Goal: Information Seeking & Learning: Find specific fact

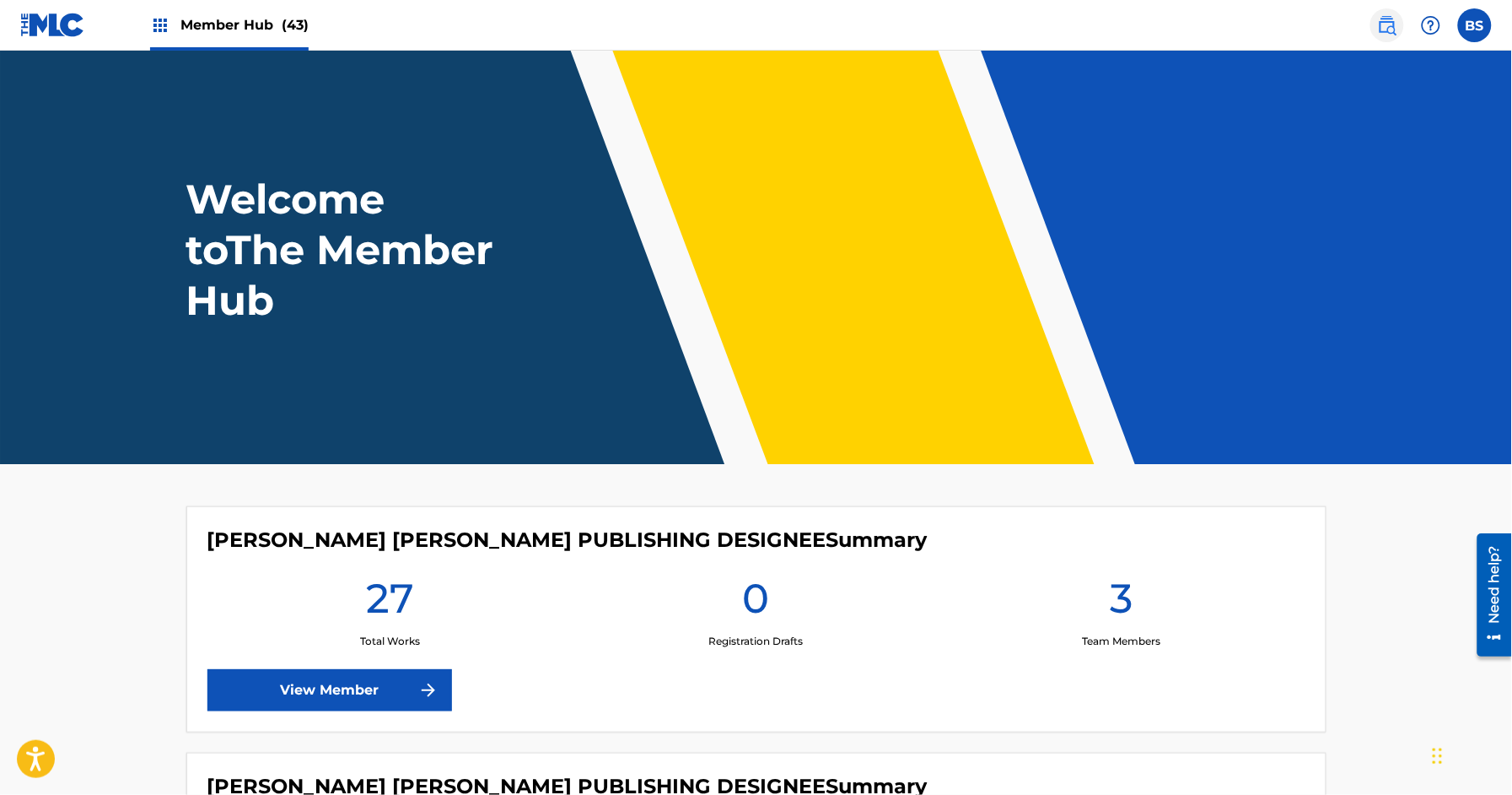
click at [1391, 20] on img at bounding box center [1387, 25] width 20 height 20
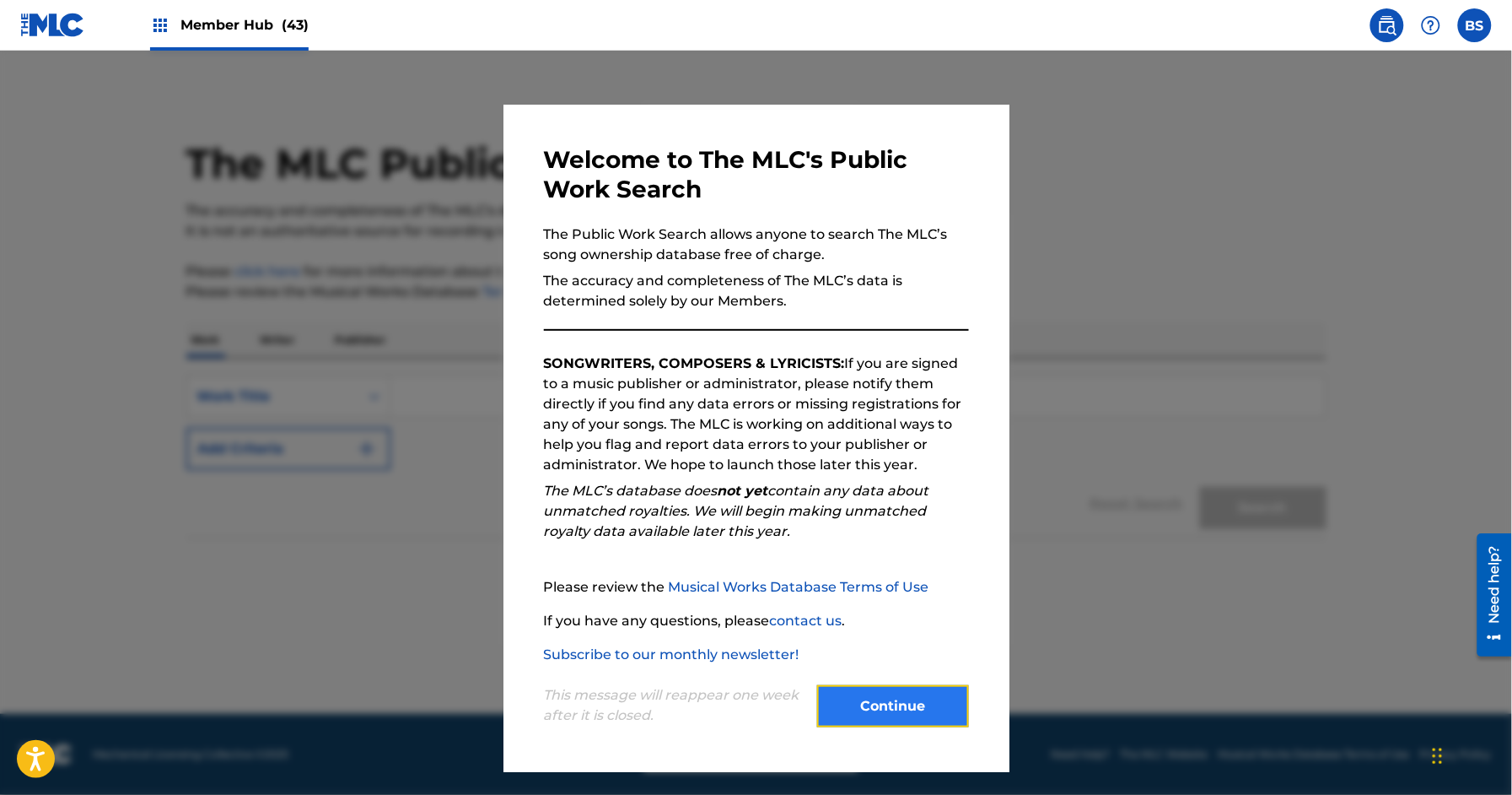
click at [884, 697] on button "Continue" at bounding box center [893, 706] width 151 height 42
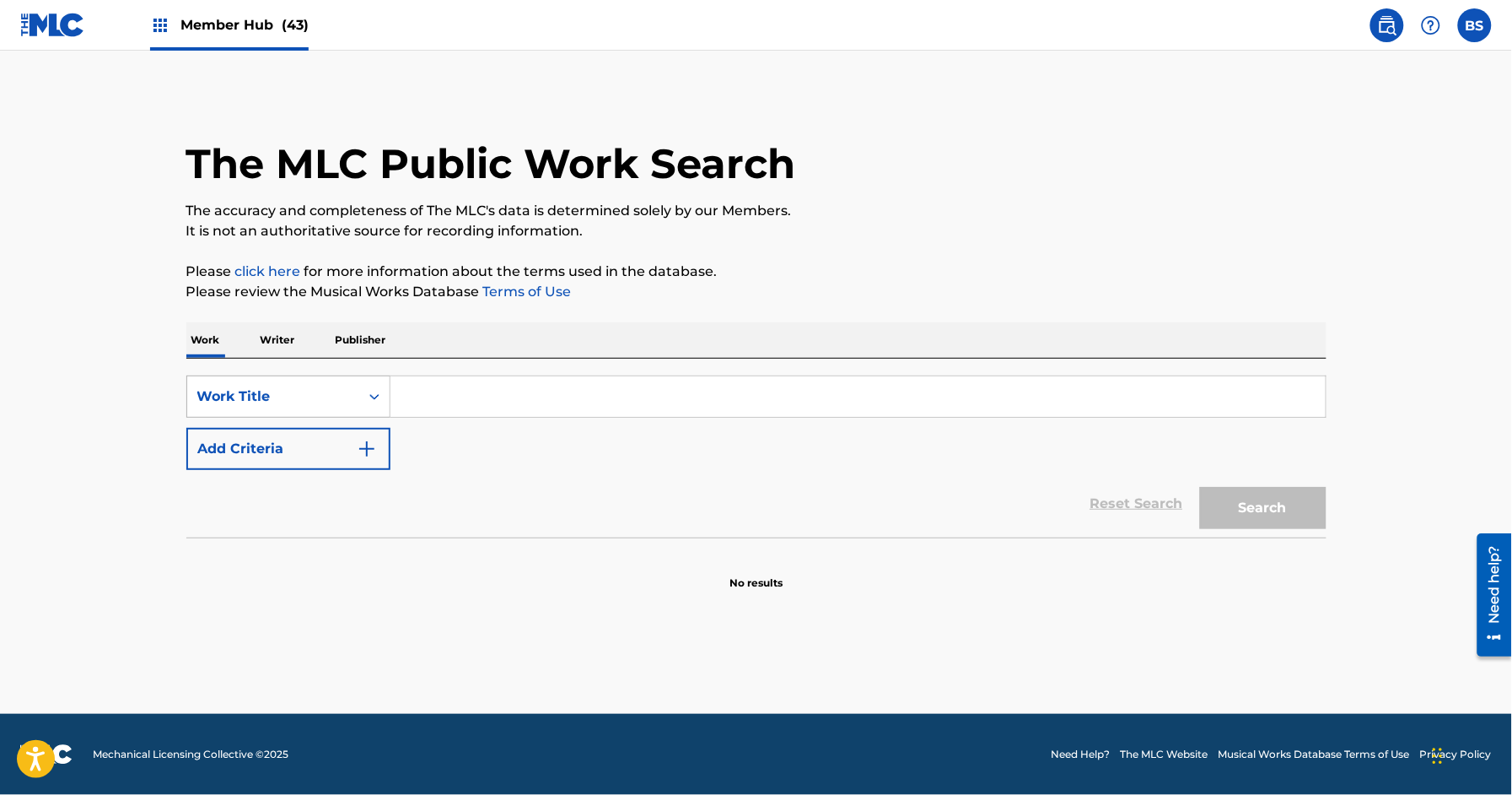
click at [307, 387] on div "Work Title" at bounding box center [273, 397] width 151 height 20
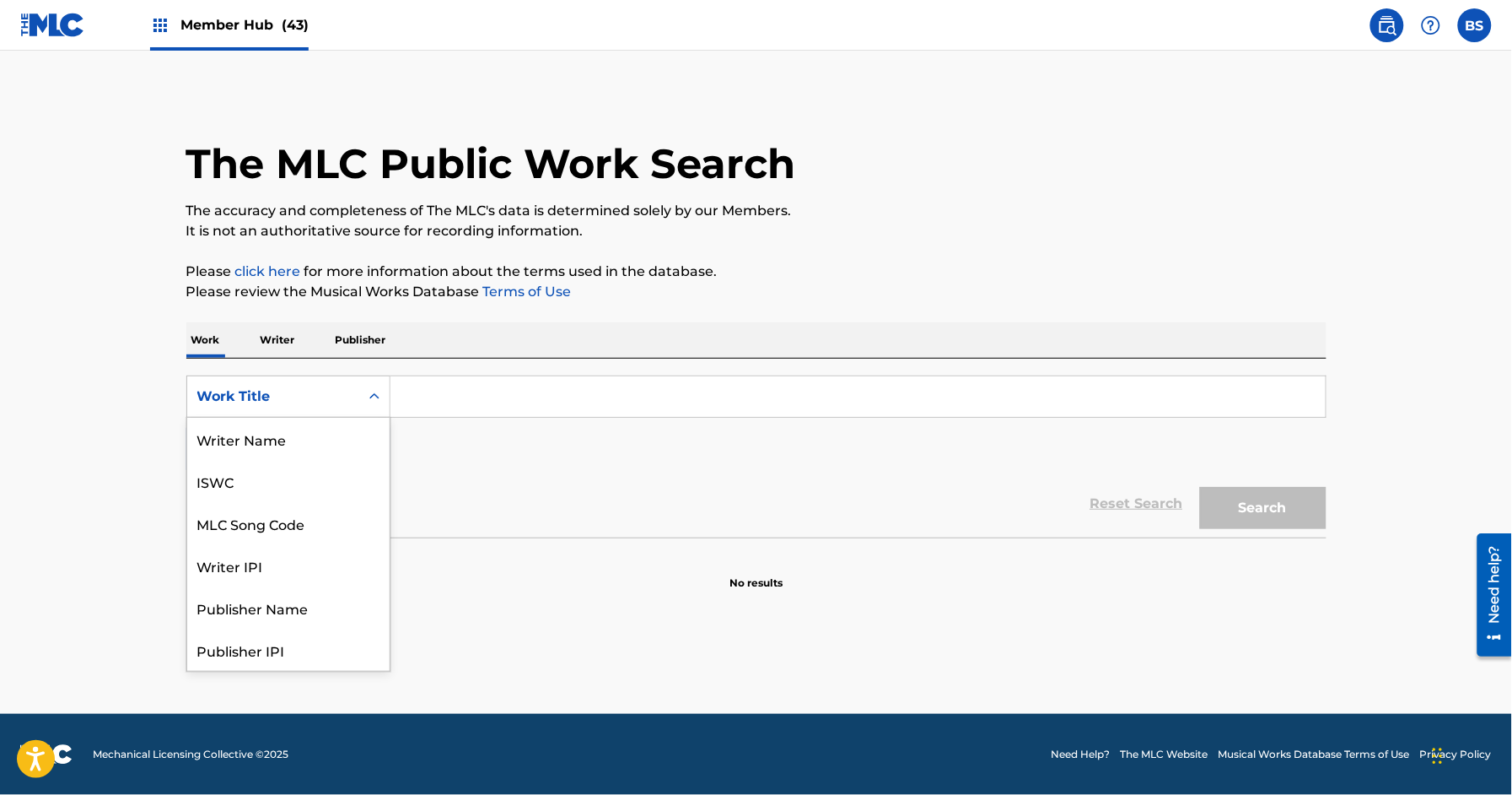
scroll to position [85, 0]
drag, startPoint x: 292, startPoint y: 432, endPoint x: 359, endPoint y: 418, distance: 68.4
click at [294, 432] on div "MLC Song Code" at bounding box center [288, 438] width 202 height 42
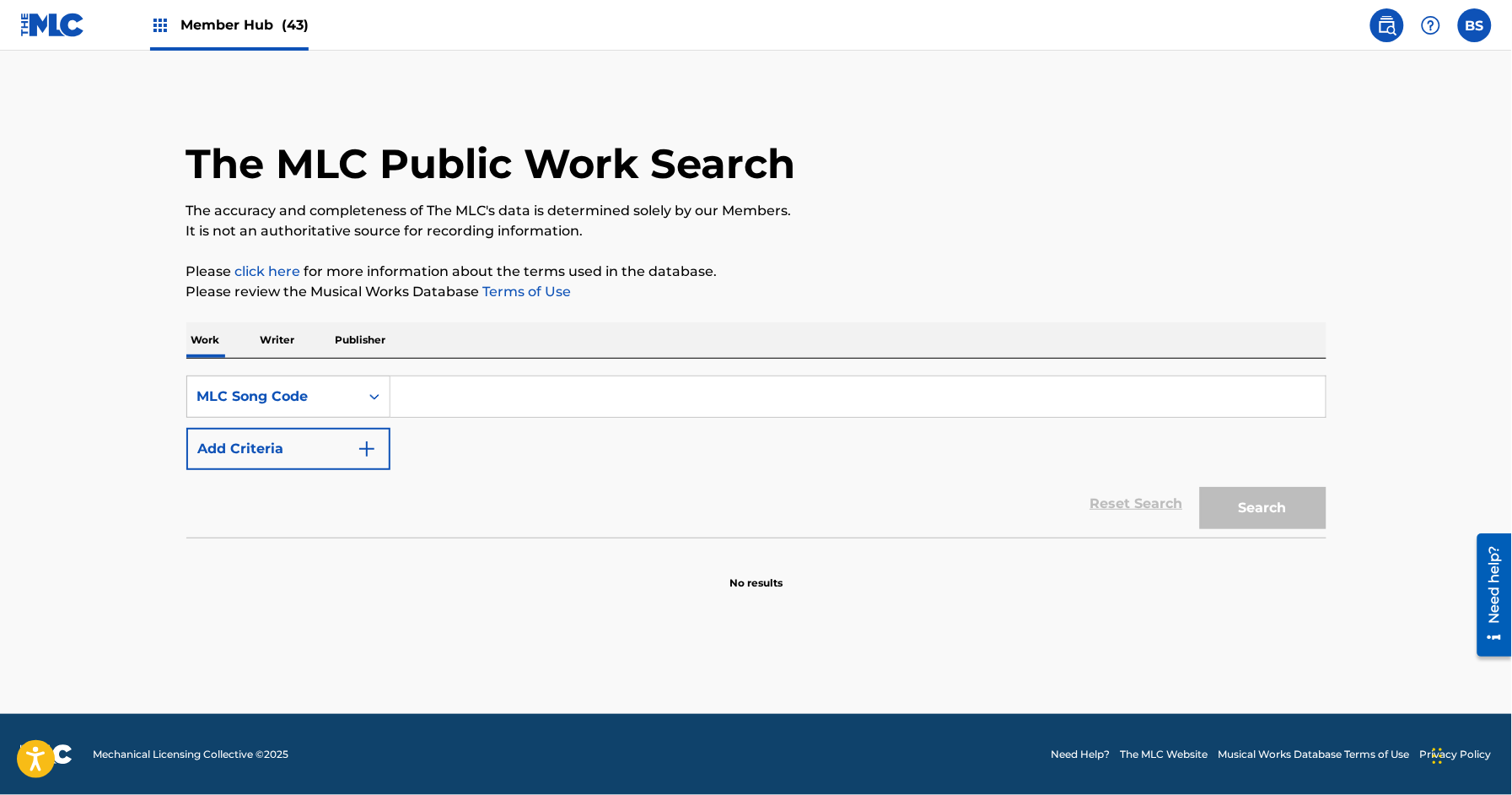
click at [465, 385] on input "Search Form" at bounding box center [858, 397] width 935 height 41
paste input "BD2B3P"
type input "BD2B3P"
drag, startPoint x: 1283, startPoint y: 514, endPoint x: 1111, endPoint y: 532, distance: 172.9
click at [1283, 514] on button "Search" at bounding box center [1263, 508] width 126 height 42
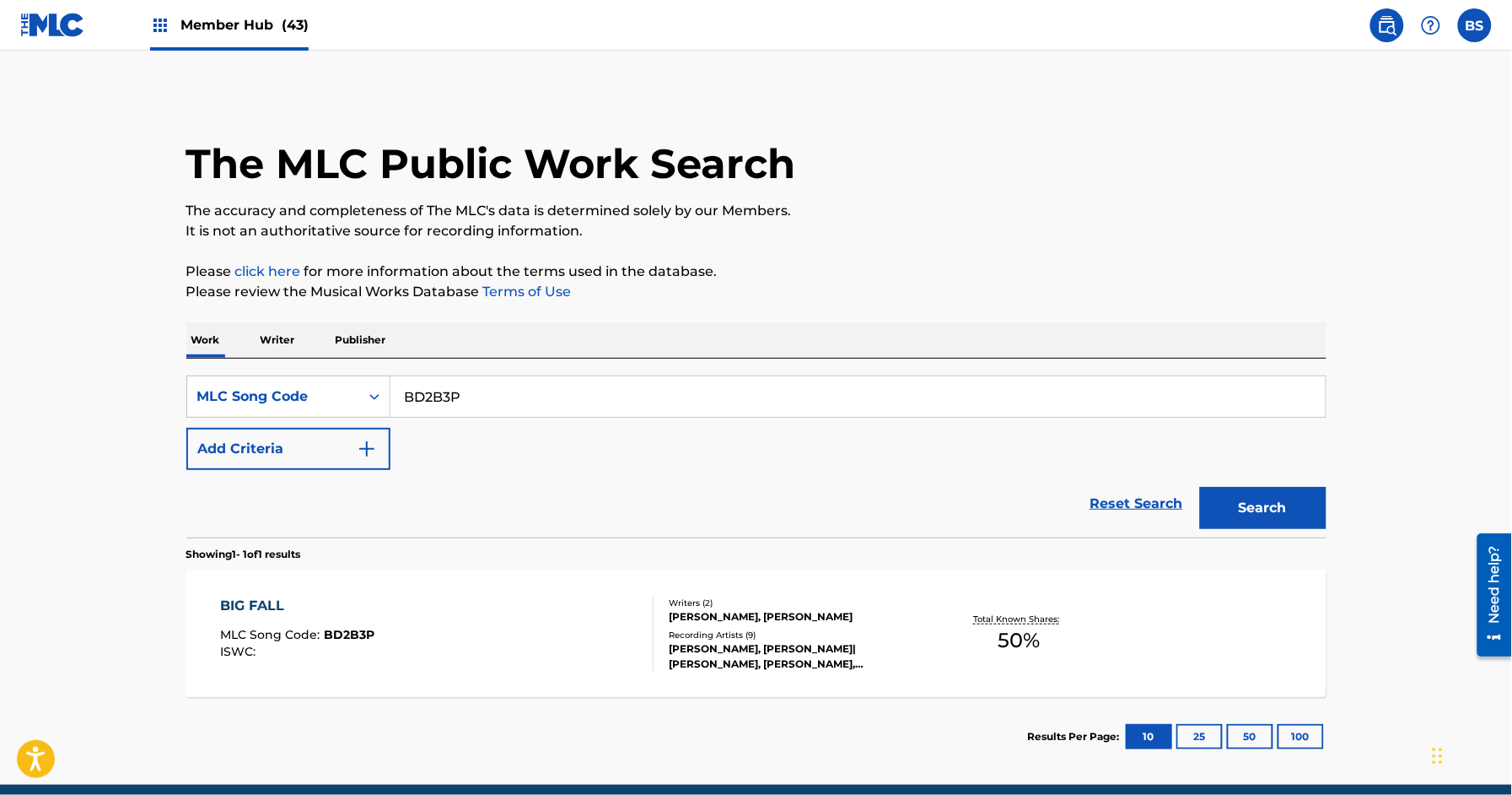
click at [581, 609] on div "BIG FALL MLC Song Code : BD2B3P ISWC :" at bounding box center [436, 634] width 433 height 76
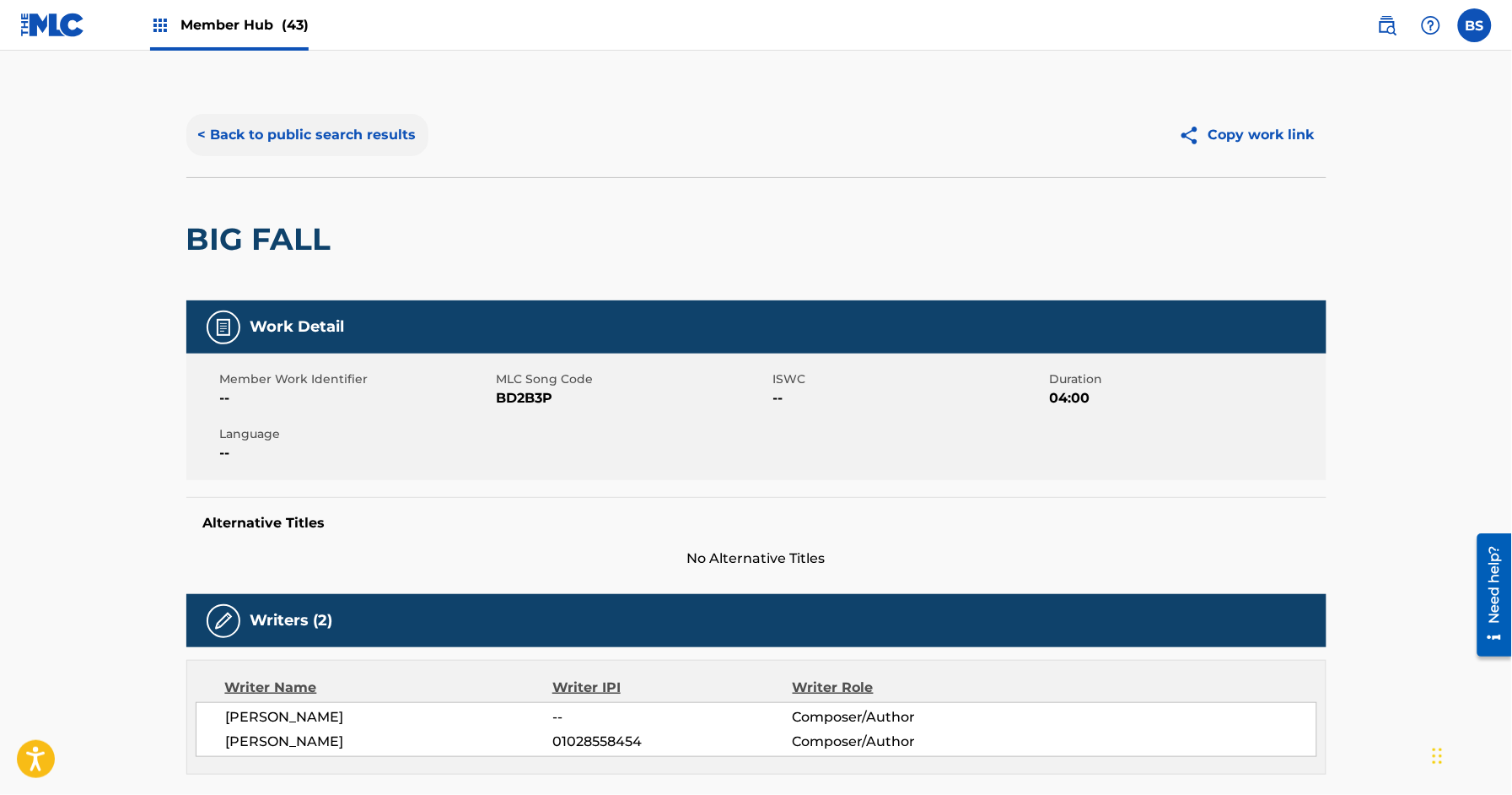
click at [311, 142] on button "< Back to public search results" at bounding box center [307, 134] width 242 height 42
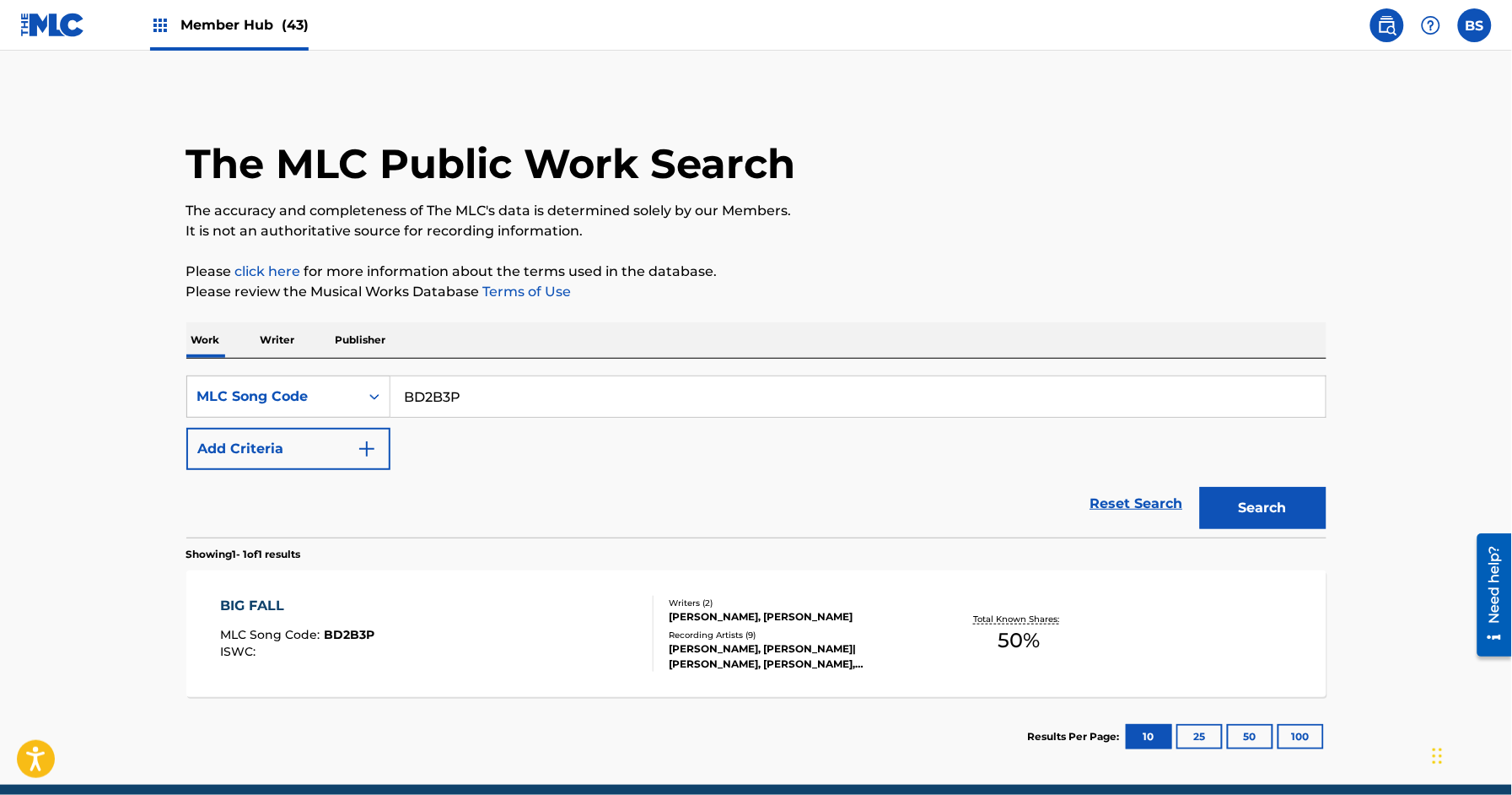
click at [459, 391] on input "BD2B3P" at bounding box center [858, 397] width 935 height 41
paste input "DC7313"
type input "DC7313"
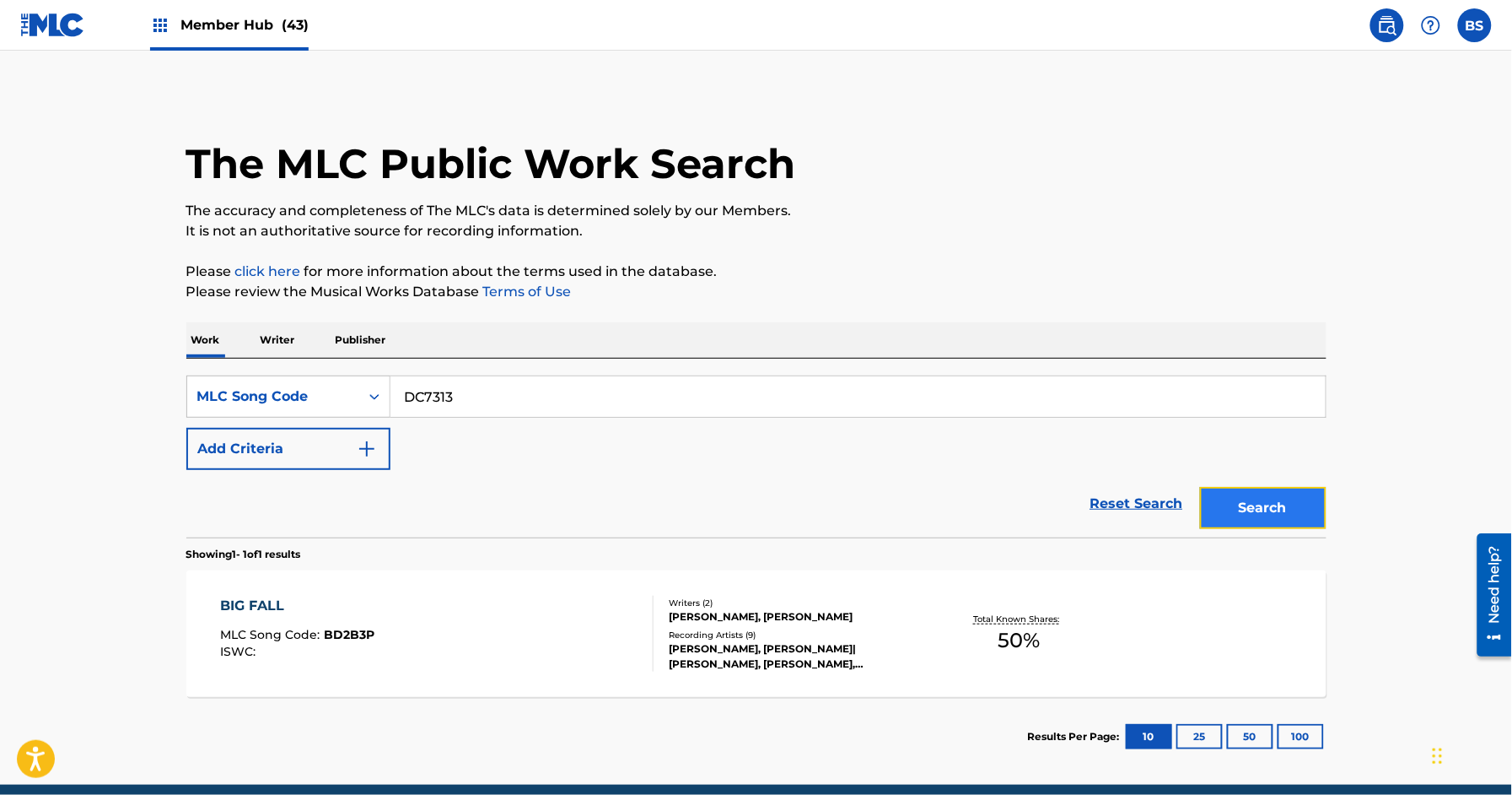
click at [1288, 499] on button "Search" at bounding box center [1263, 508] width 126 height 42
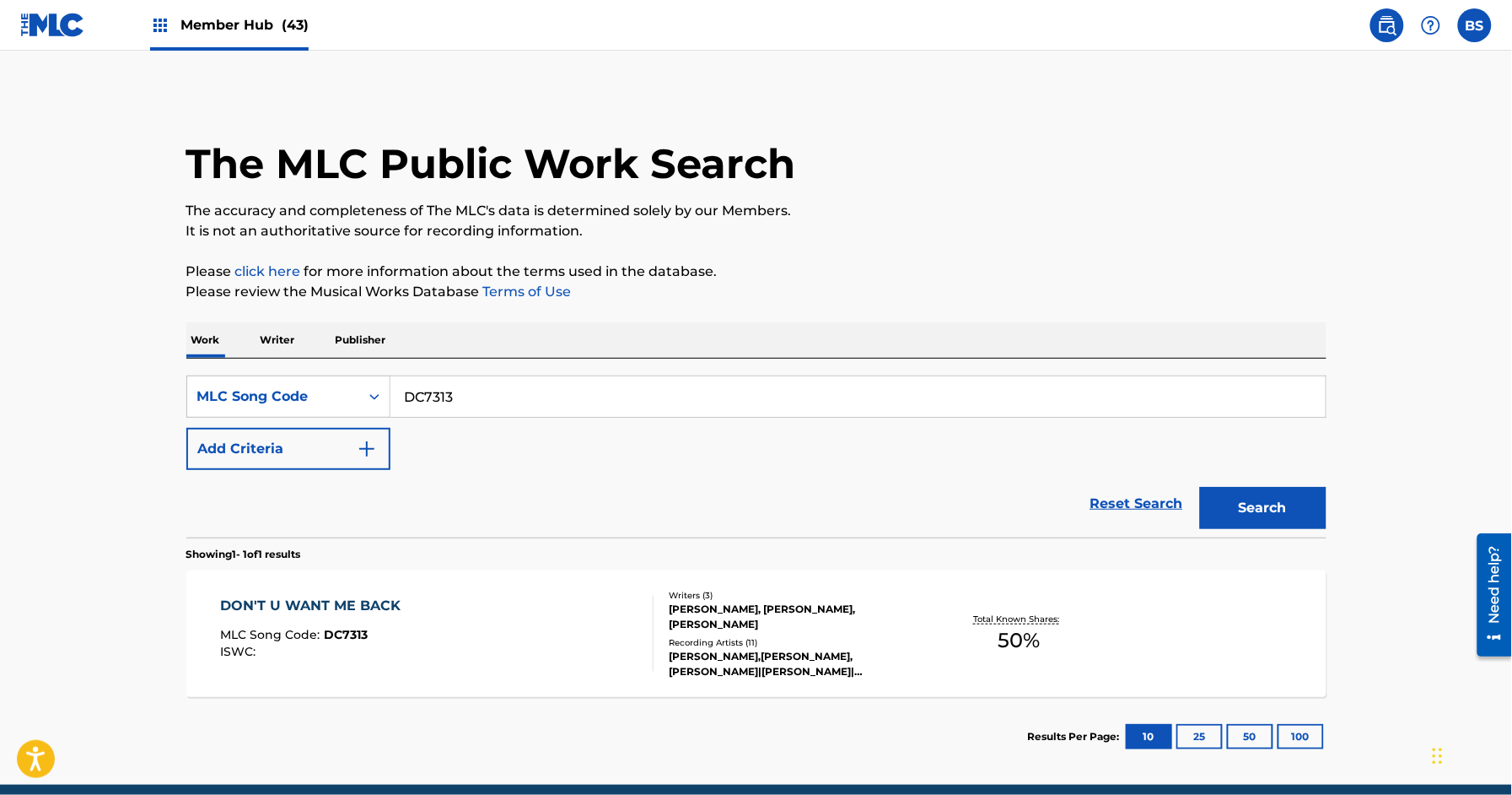
click at [645, 616] on div at bounding box center [646, 634] width 14 height 76
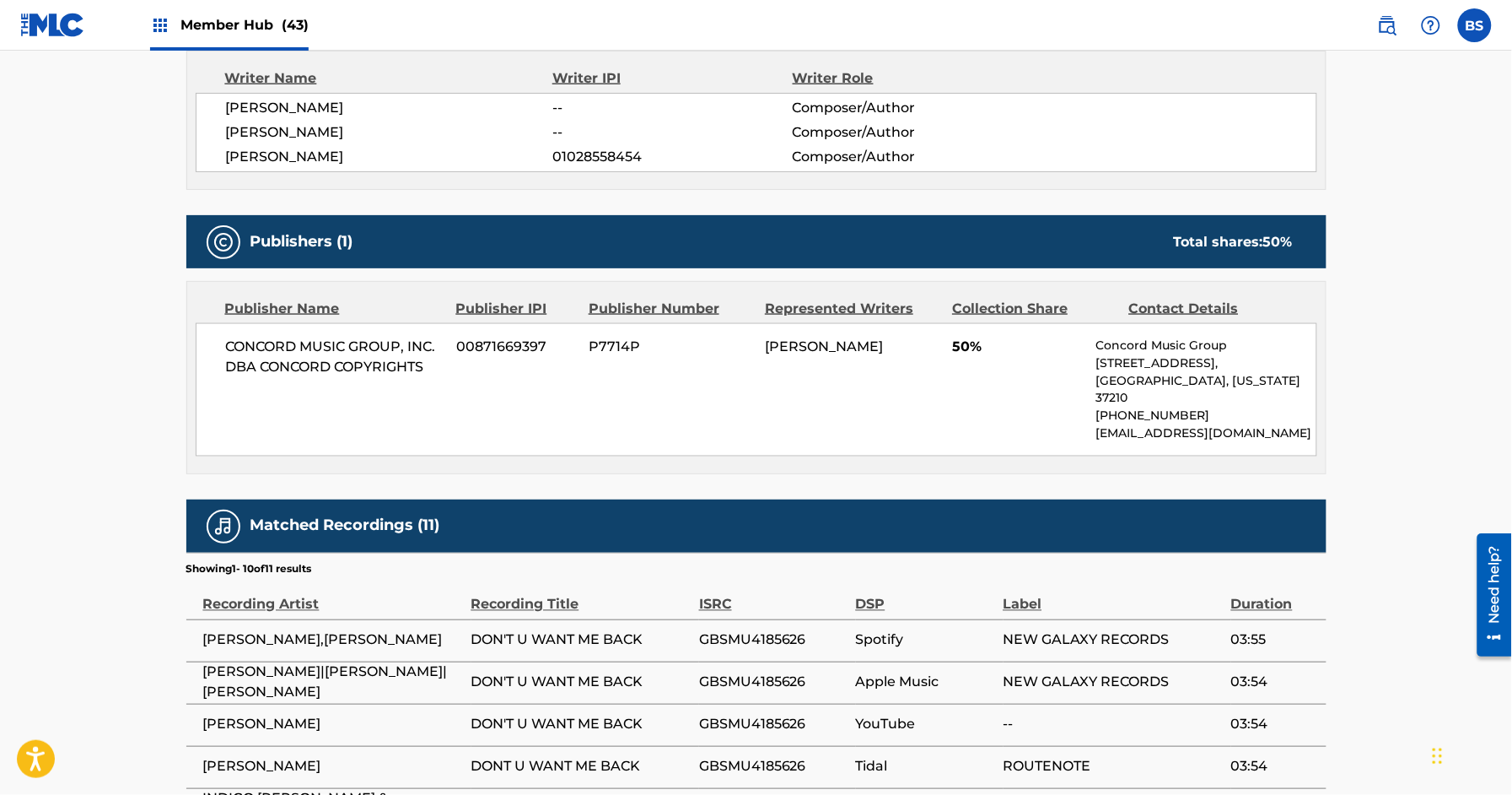
scroll to position [655, 0]
